Goal: Information Seeking & Learning: Understand process/instructions

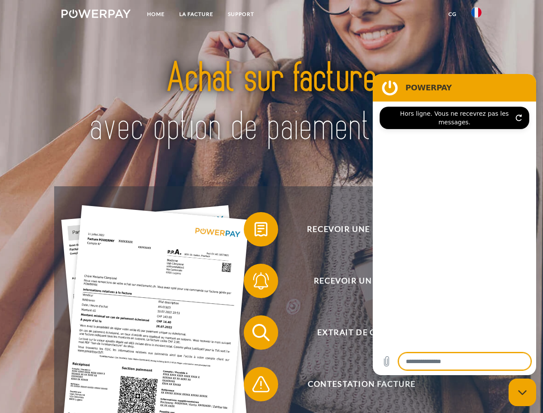
click at [96, 15] on img at bounding box center [95, 13] width 69 height 9
click at [476, 15] on img at bounding box center [476, 12] width 10 height 10
click at [452, 14] on link "CG" at bounding box center [452, 13] width 23 height 15
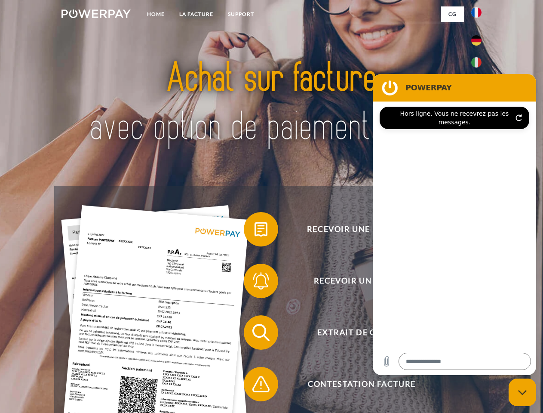
click at [255, 231] on span at bounding box center [248, 229] width 43 height 43
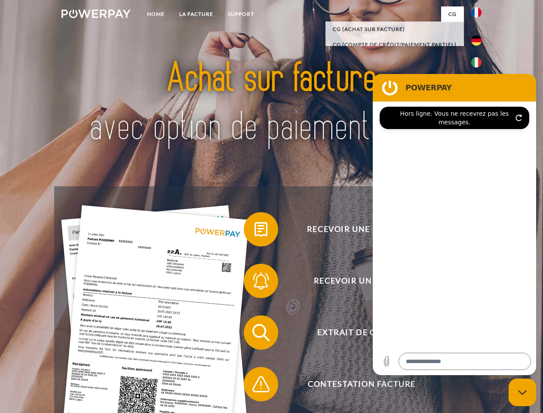
click at [255, 282] on span at bounding box center [248, 280] width 43 height 43
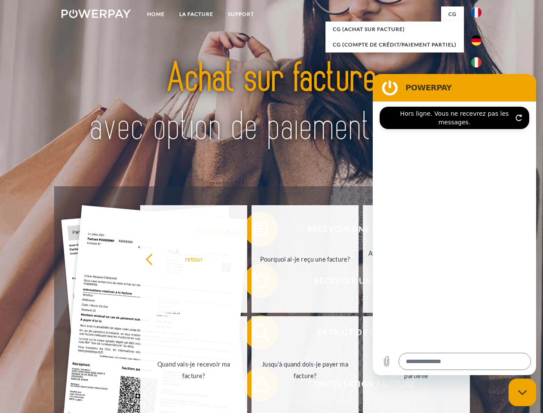
click at [255, 334] on link "Jusqu'à quand dois-je payer ma facture?" at bounding box center [305, 369] width 107 height 107
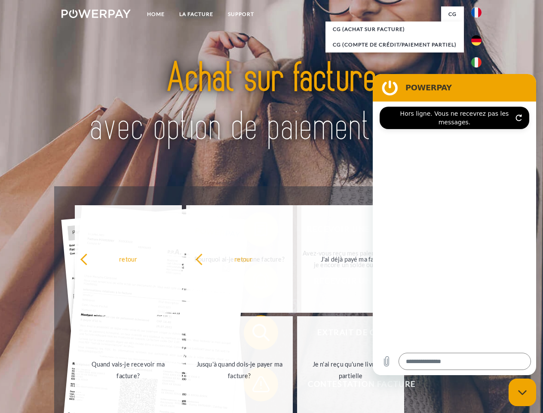
click at [255, 386] on span at bounding box center [248, 383] width 43 height 43
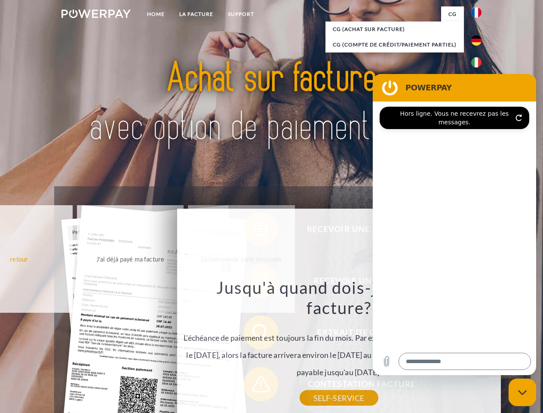
click at [522, 392] on icon "Fermer la fenêtre de messagerie" at bounding box center [522, 393] width 9 height 6
type textarea "*"
